Goal: Transaction & Acquisition: Book appointment/travel/reservation

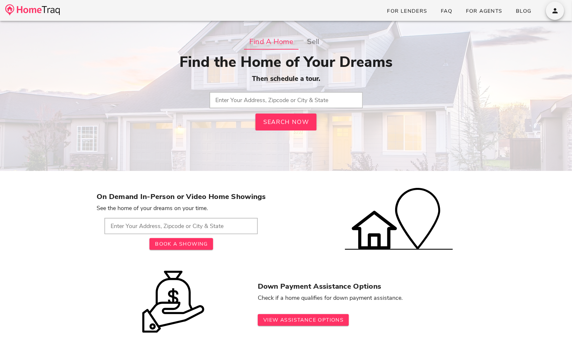
click at [280, 94] on input "text" at bounding box center [285, 100] width 153 height 16
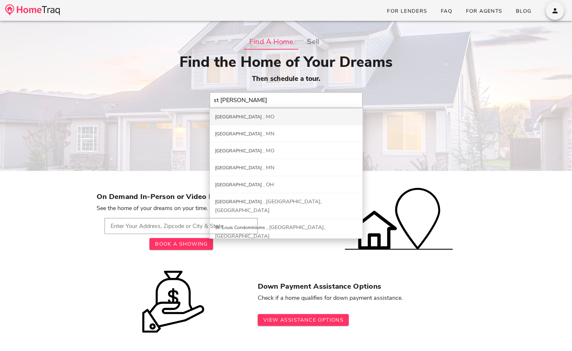
click at [277, 113] on div "St. Louis City MO" at bounding box center [286, 116] width 153 height 17
type input "St. Louis City, MO"
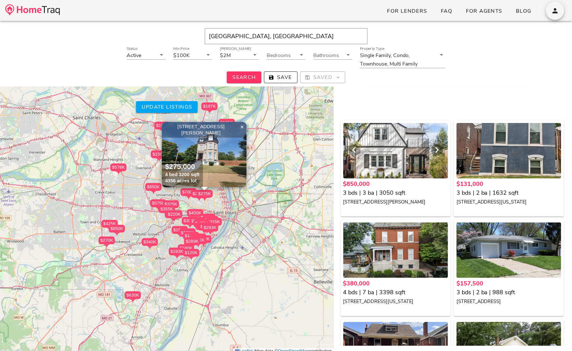
click at [426, 160] on div at bounding box center [395, 150] width 105 height 55
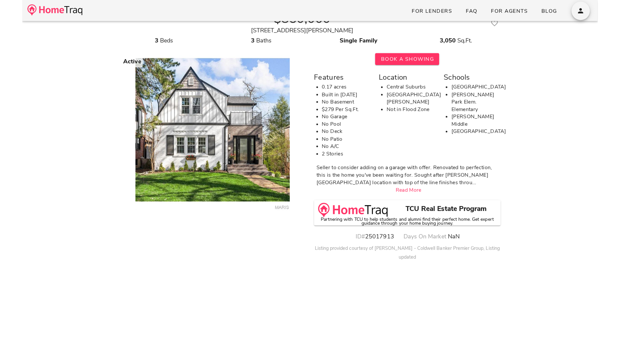
scroll to position [44, 0]
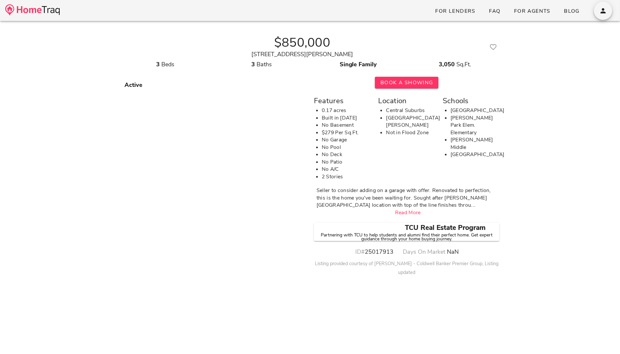
click at [433, 236] on div "Partnering with TCU to help students and alumni find their perfect home. Get ex…" at bounding box center [407, 237] width 186 height 8
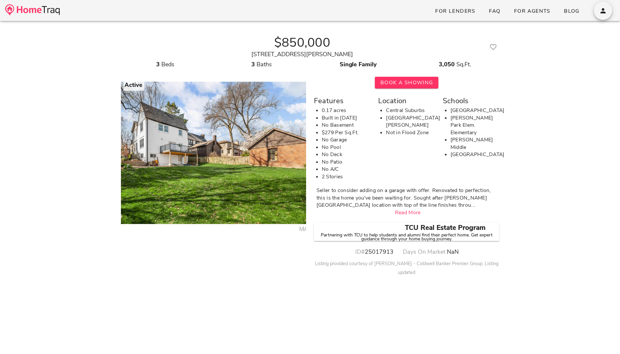
drag, startPoint x: 515, startPoint y: 248, endPoint x: 344, endPoint y: 223, distance: 172.7
click at [344, 223] on div "$850,000 7825 Lafon Place St Louis, MO 63130 3 Beds 3 Baths Single Family 3,050…" at bounding box center [310, 265] width 620 height 488
copy div "TCU Real Estate Program Partnering with TCU to help students and alumni find th…"
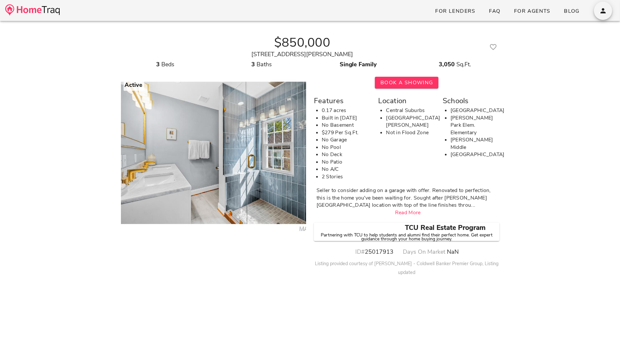
click at [523, 205] on div "$850,000 7825 Lafon Place St Louis, MO 63130 3 Beds 3 Baths Single Family 3,050…" at bounding box center [310, 265] width 620 height 488
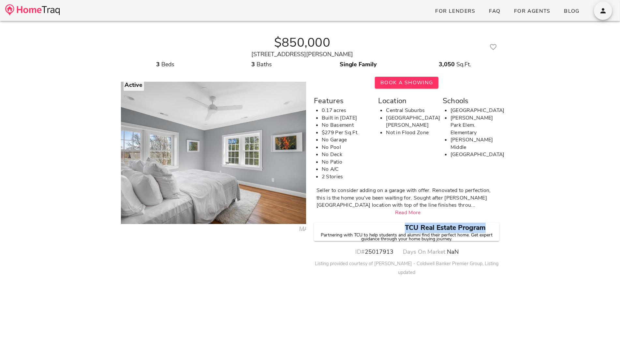
drag, startPoint x: 507, startPoint y: 229, endPoint x: 406, endPoint y: 226, distance: 101.2
click at [406, 226] on div "$850,000 7825 Lafon Place St Louis, MO 63130 3 Beds 3 Baths Single Family 3,050…" at bounding box center [310, 265] width 620 height 488
copy h3 "TCU Real Estate Program"
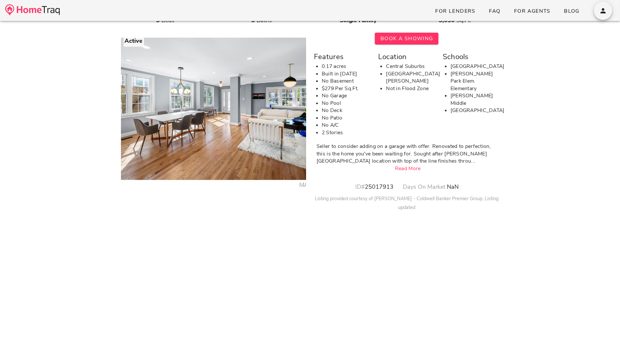
scroll to position [51, 0]
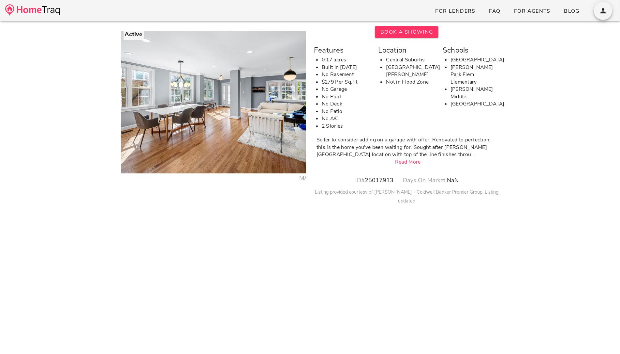
click at [407, 163] on link "Read More" at bounding box center [408, 161] width 26 height 7
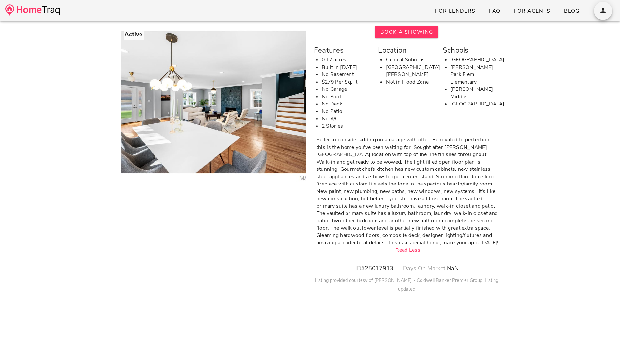
click at [409, 254] on div "Book A Showing Features 0.17 acres Built in 1931 No Basement $279 Per Sq.Ft. No…" at bounding box center [406, 159] width 193 height 275
click at [410, 247] on link "Read Less" at bounding box center [408, 249] width 25 height 7
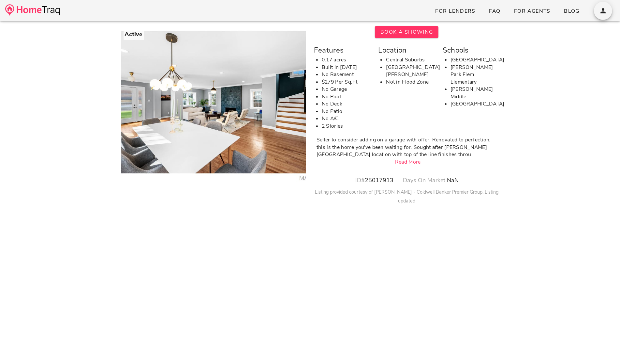
scroll to position [0, 0]
